Goal: Information Seeking & Learning: Learn about a topic

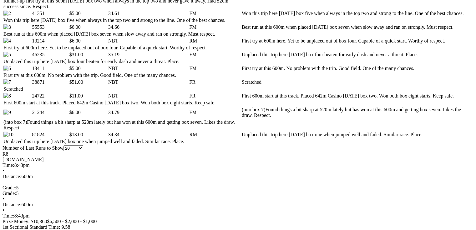
scroll to position [350, 0]
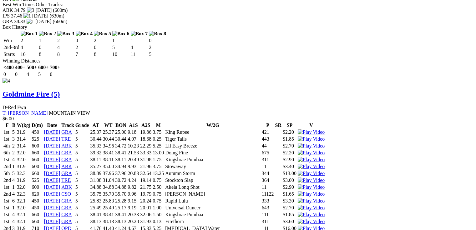
scroll to position [0, 0]
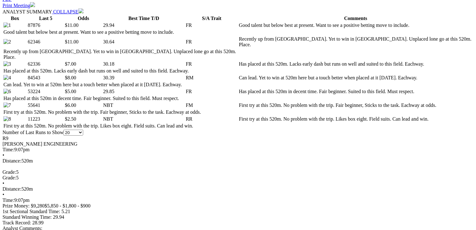
scroll to position [325, 0]
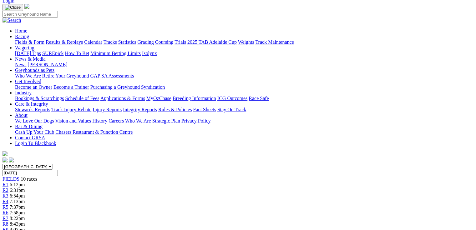
scroll to position [13, 0]
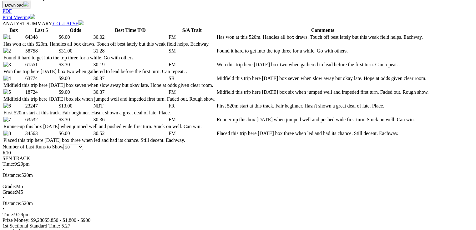
scroll to position [300, 0]
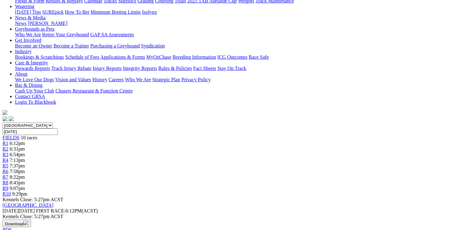
scroll to position [0, 0]
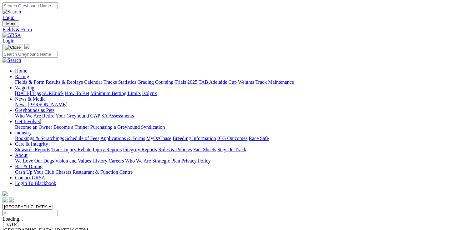
click at [53, 204] on select "[GEOGRAPHIC_DATA] [GEOGRAPHIC_DATA] [GEOGRAPHIC_DATA] [GEOGRAPHIC_DATA] [GEOGRA…" at bounding box center [28, 207] width 50 height 6
select select "QLD"
click at [42, 204] on select "[GEOGRAPHIC_DATA] [GEOGRAPHIC_DATA] [GEOGRAPHIC_DATA] [GEOGRAPHIC_DATA] [GEOGRA…" at bounding box center [28, 207] width 50 height 6
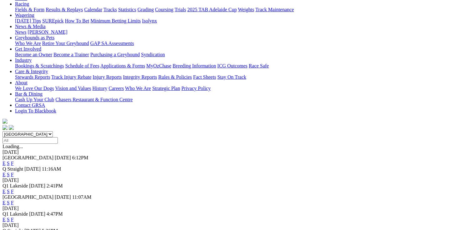
scroll to position [75, 0]
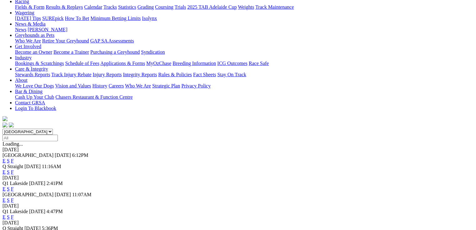
click at [6, 186] on link "E" at bounding box center [4, 188] width 3 height 5
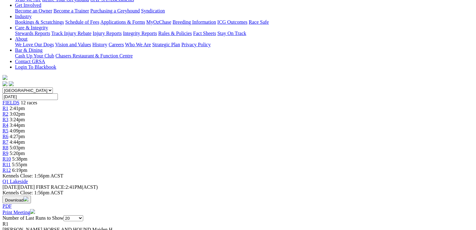
scroll to position [125, 0]
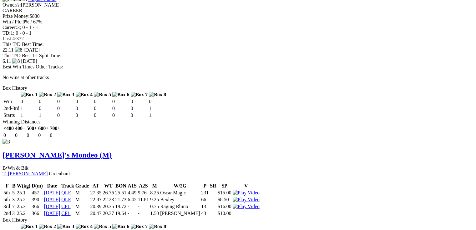
scroll to position [975, 0]
